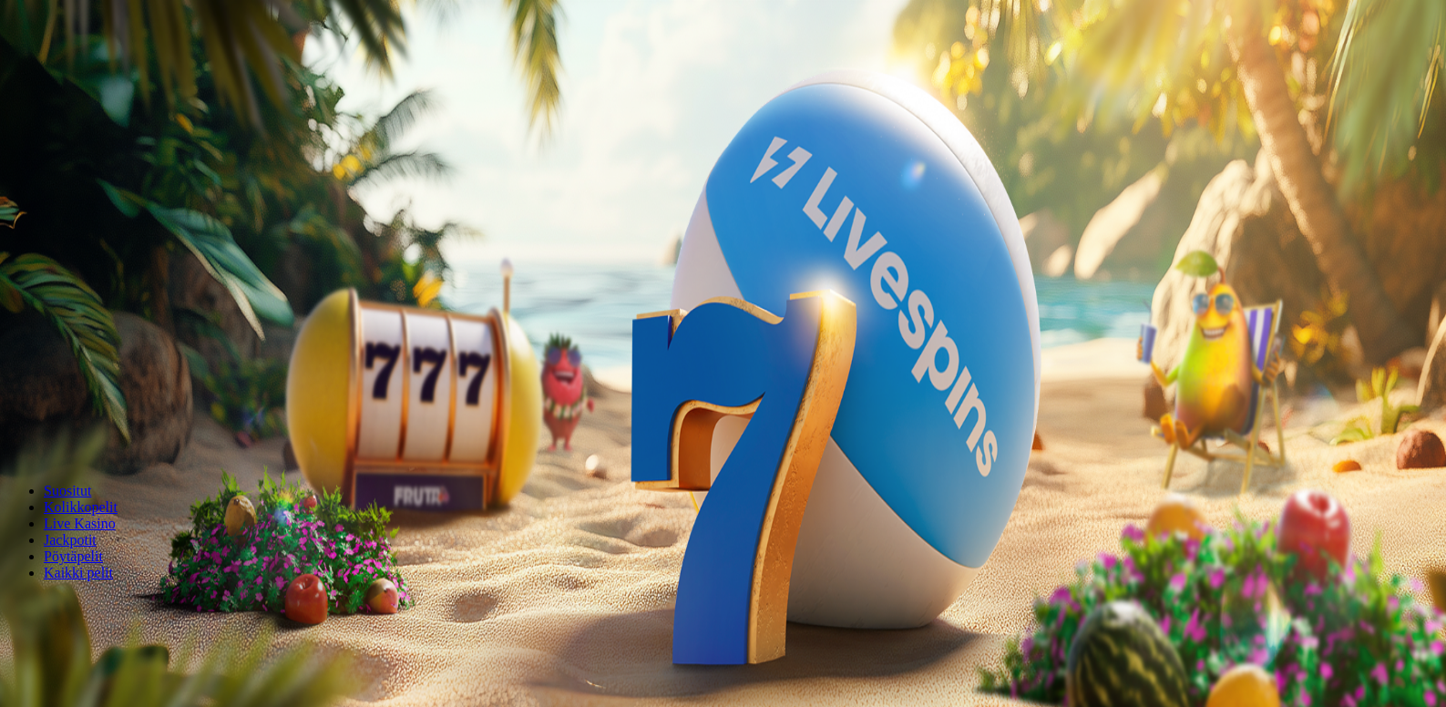
click at [211, 268] on label "€50" at bounding box center [200, 275] width 22 height 15
click at [15, 429] on span "minus icon" at bounding box center [15, 429] width 0 height 0
type input "**"
click at [96, 435] on span "Talleta ja pelaa" at bounding box center [55, 442] width 81 height 14
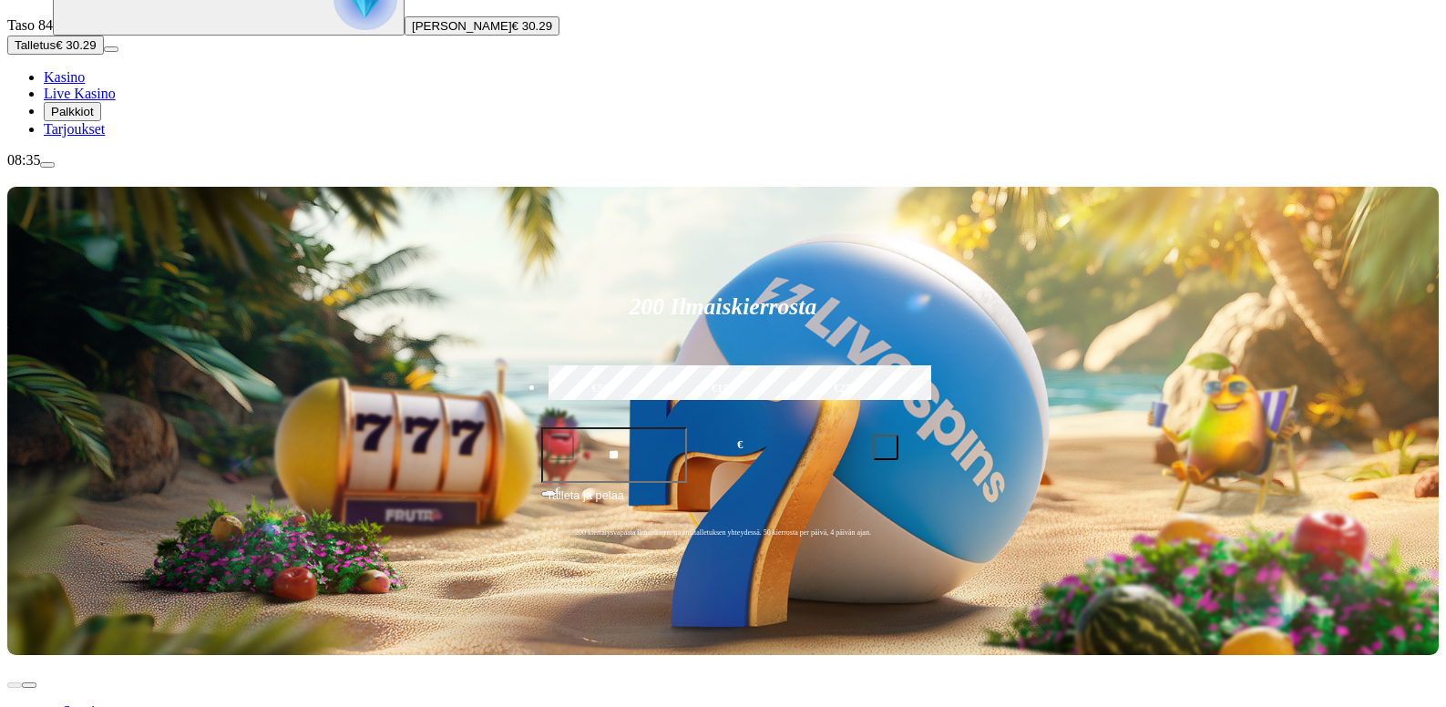
scroll to position [273, 0]
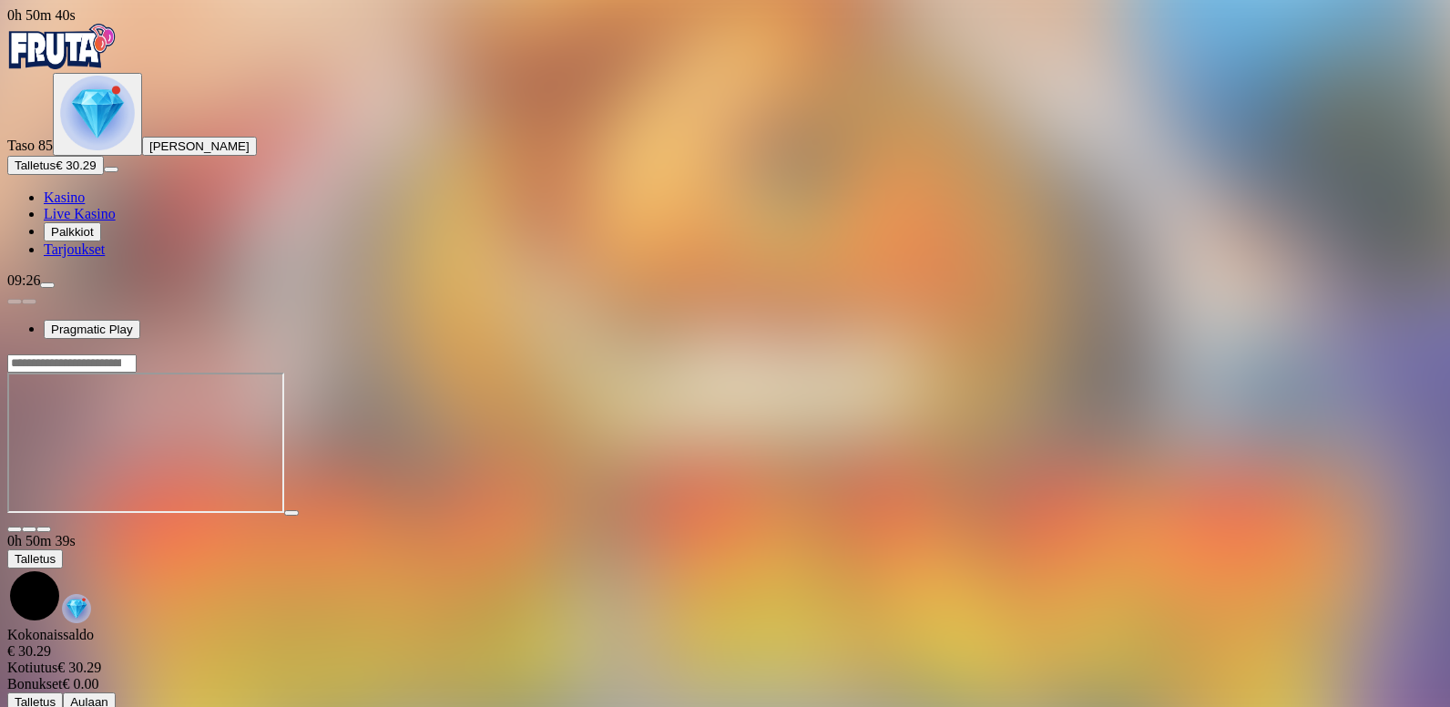
click at [15, 529] on span "close icon" at bounding box center [15, 529] width 0 height 0
